Goal: Navigation & Orientation: Find specific page/section

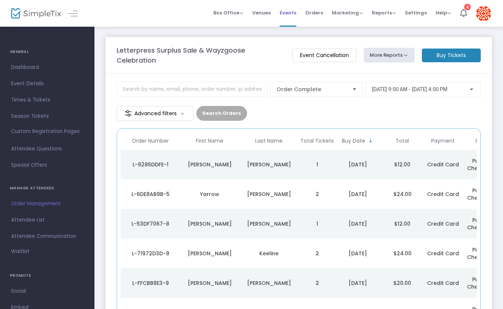
click at [296, 13] on span "Events" at bounding box center [288, 12] width 17 height 19
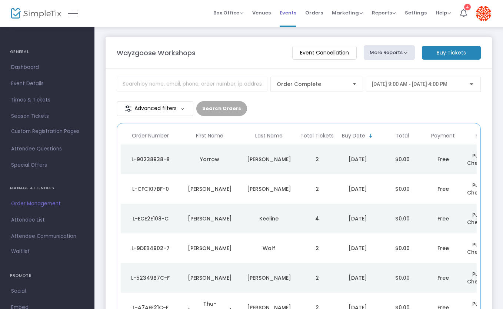
click at [294, 14] on span "Events" at bounding box center [288, 12] width 17 height 19
